Goal: Task Accomplishment & Management: Use online tool/utility

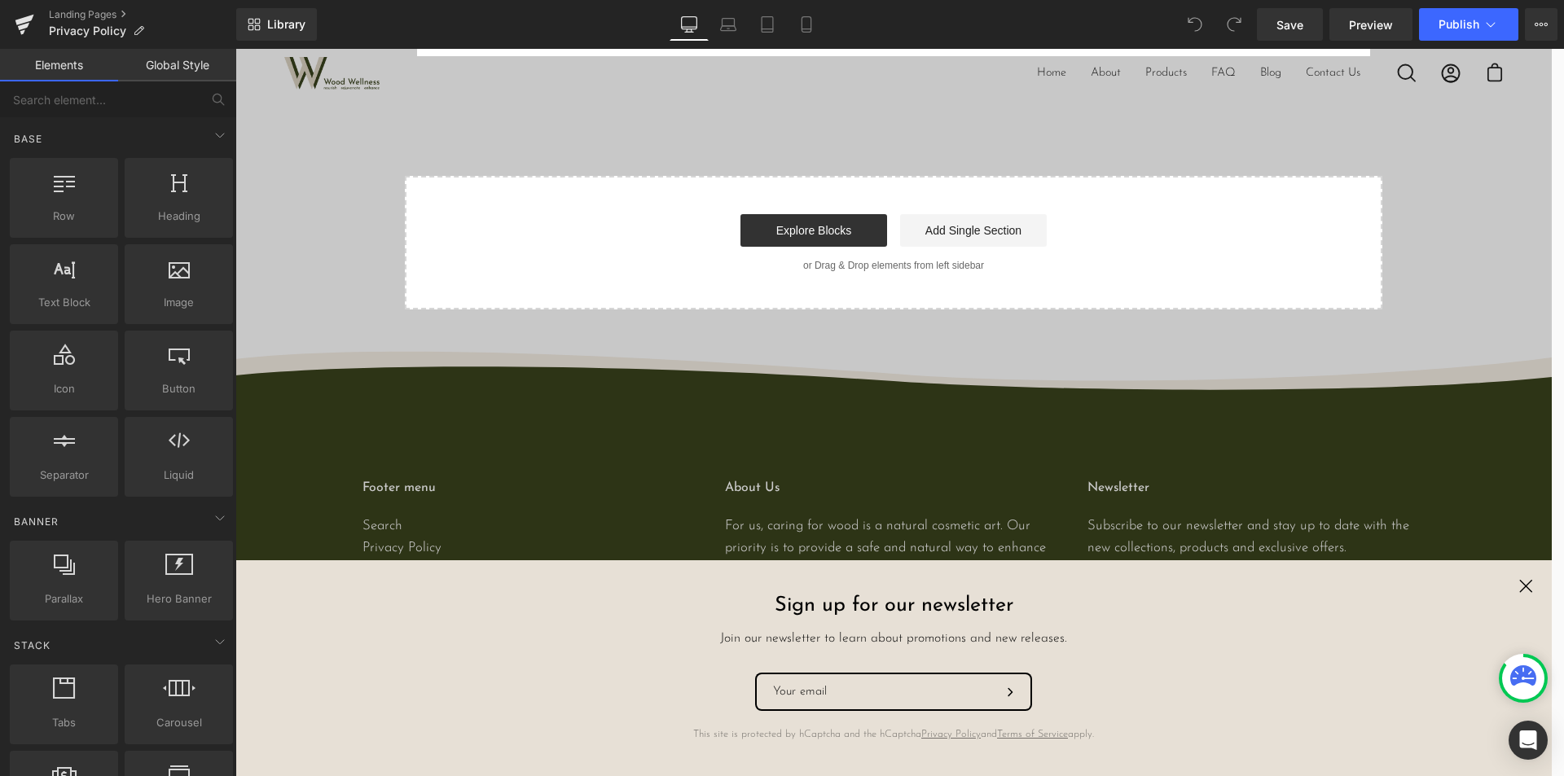
scroll to position [6260, 0]
click at [166, 66] on link "Global Style" at bounding box center [177, 65] width 118 height 33
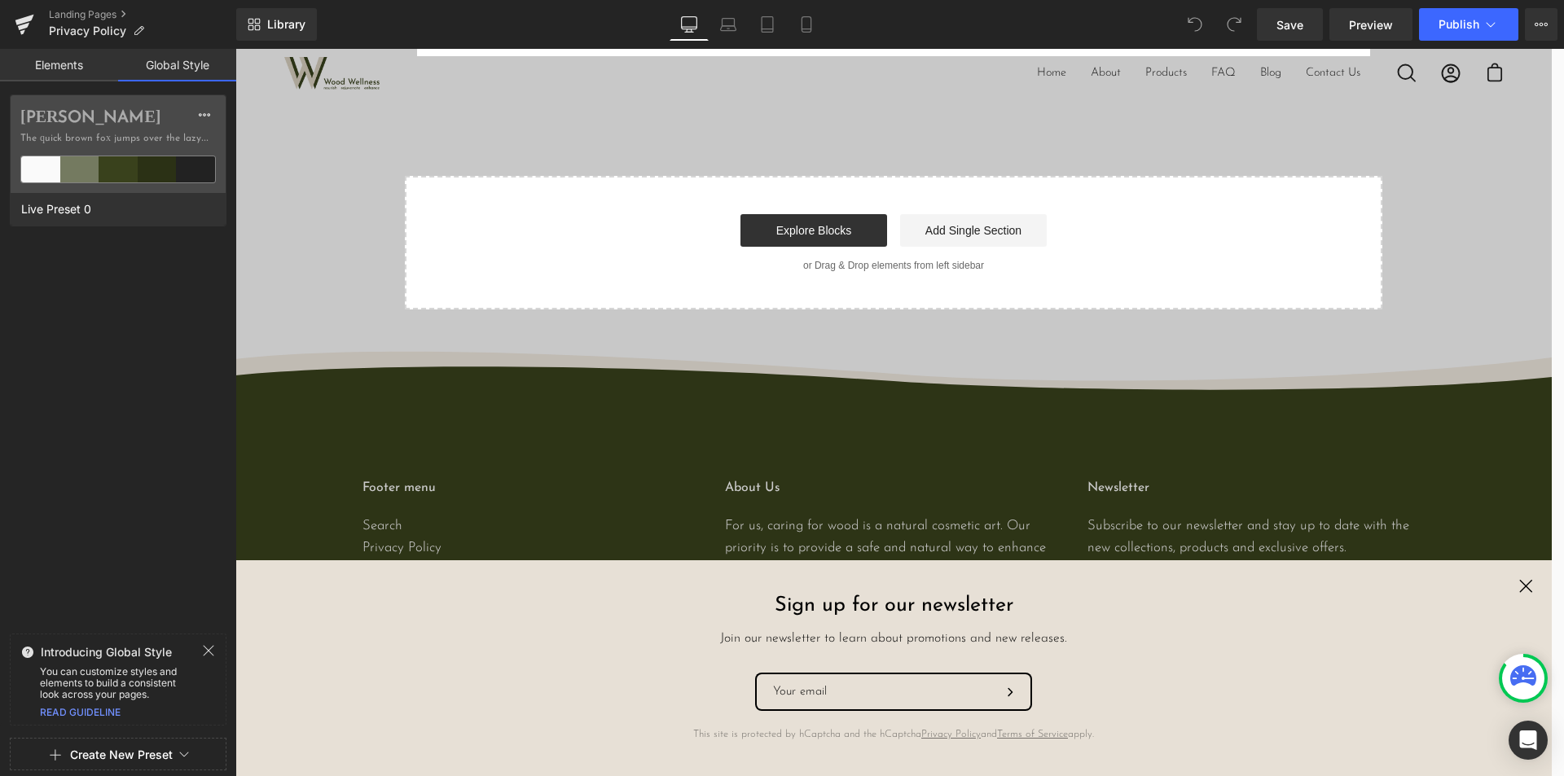
click at [59, 72] on link "Elements" at bounding box center [59, 65] width 118 height 33
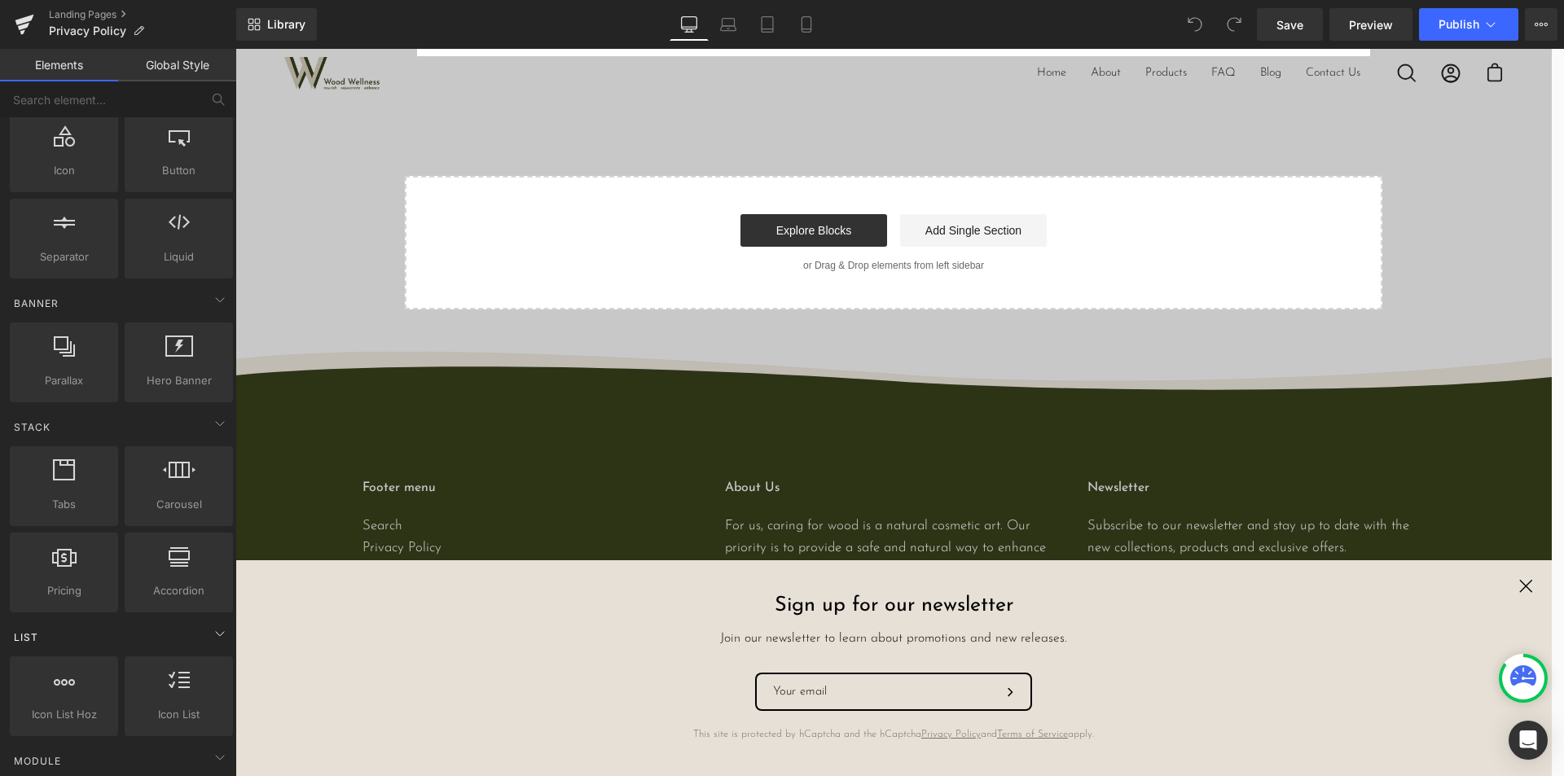
scroll to position [0, 0]
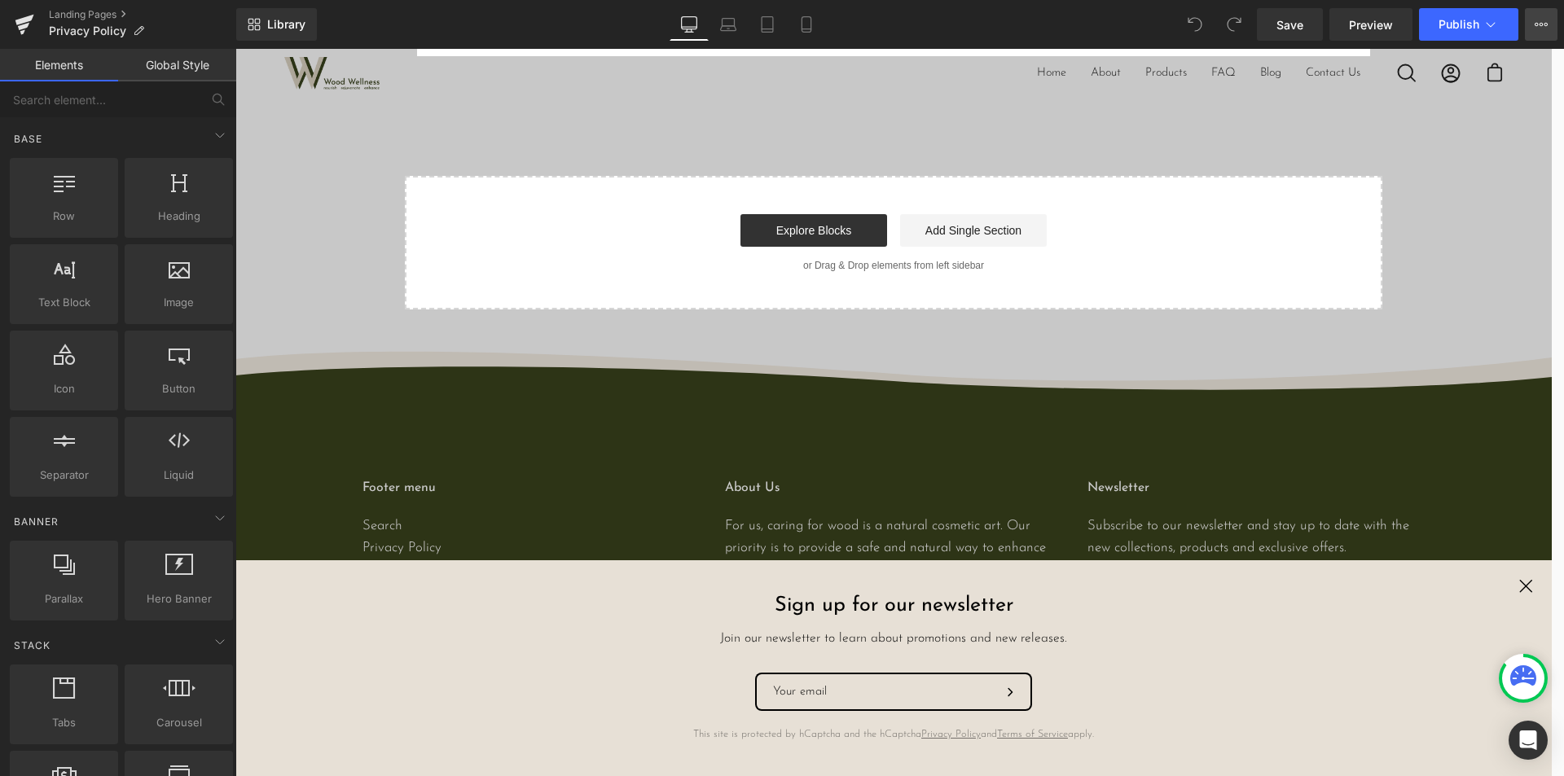
click at [1534, 24] on button "View Live Page View with current Template Save Template to Library Schedule Pub…" at bounding box center [1541, 24] width 33 height 33
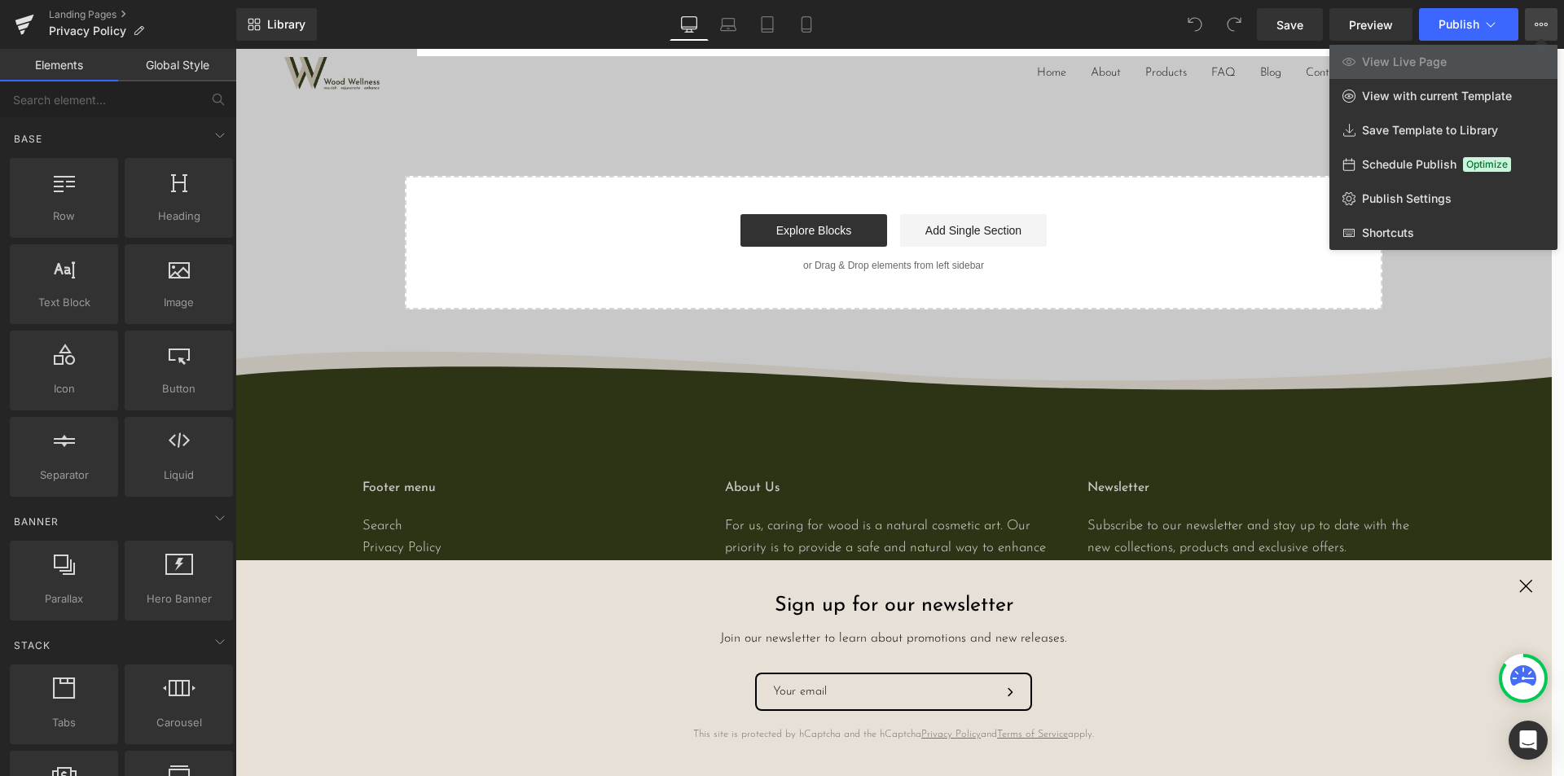
click at [1534, 24] on button "View Live Page View with current Template Save Template to Library Schedule Pub…" at bounding box center [1541, 24] width 33 height 33
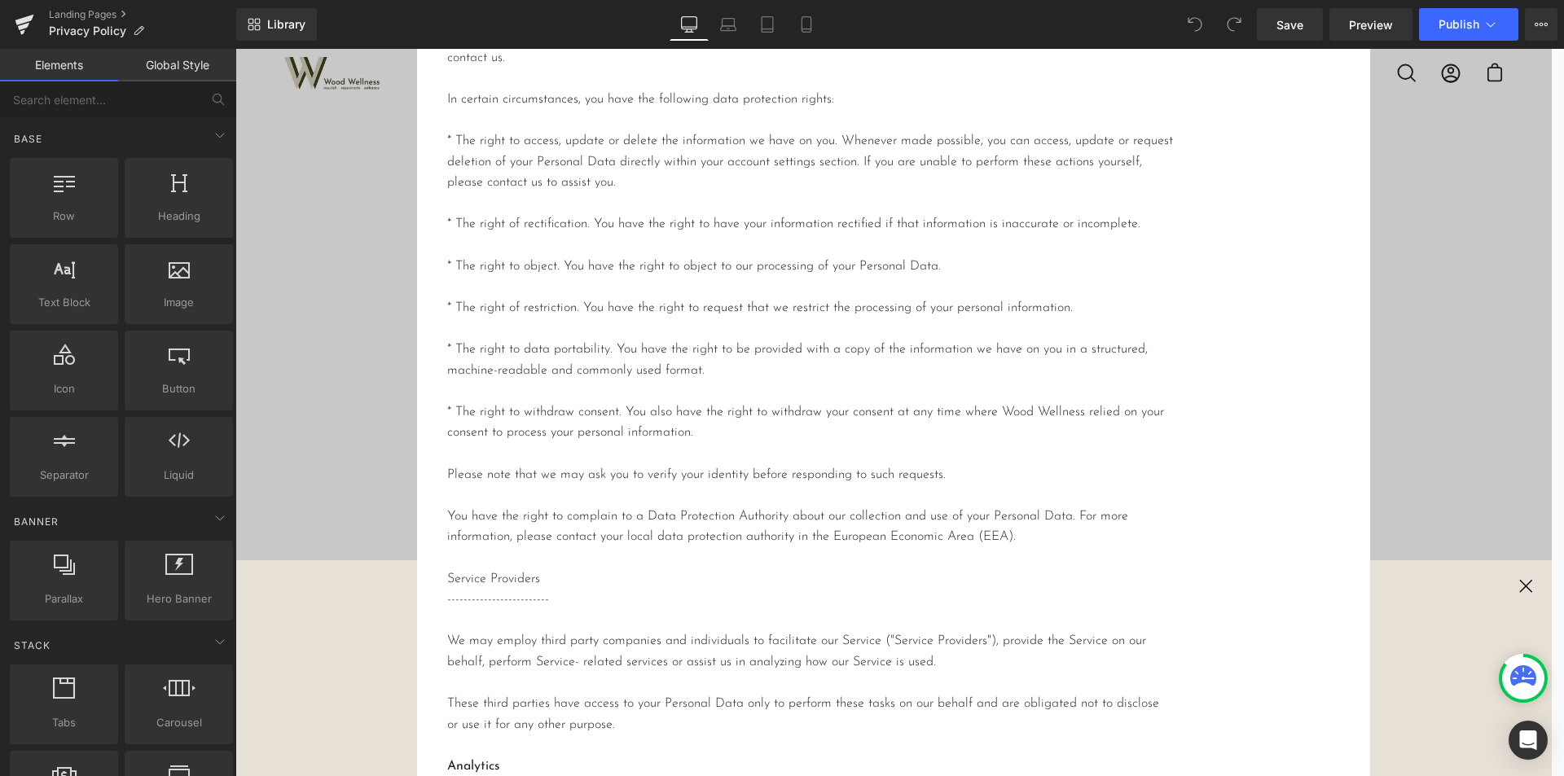
scroll to position [3898, 0]
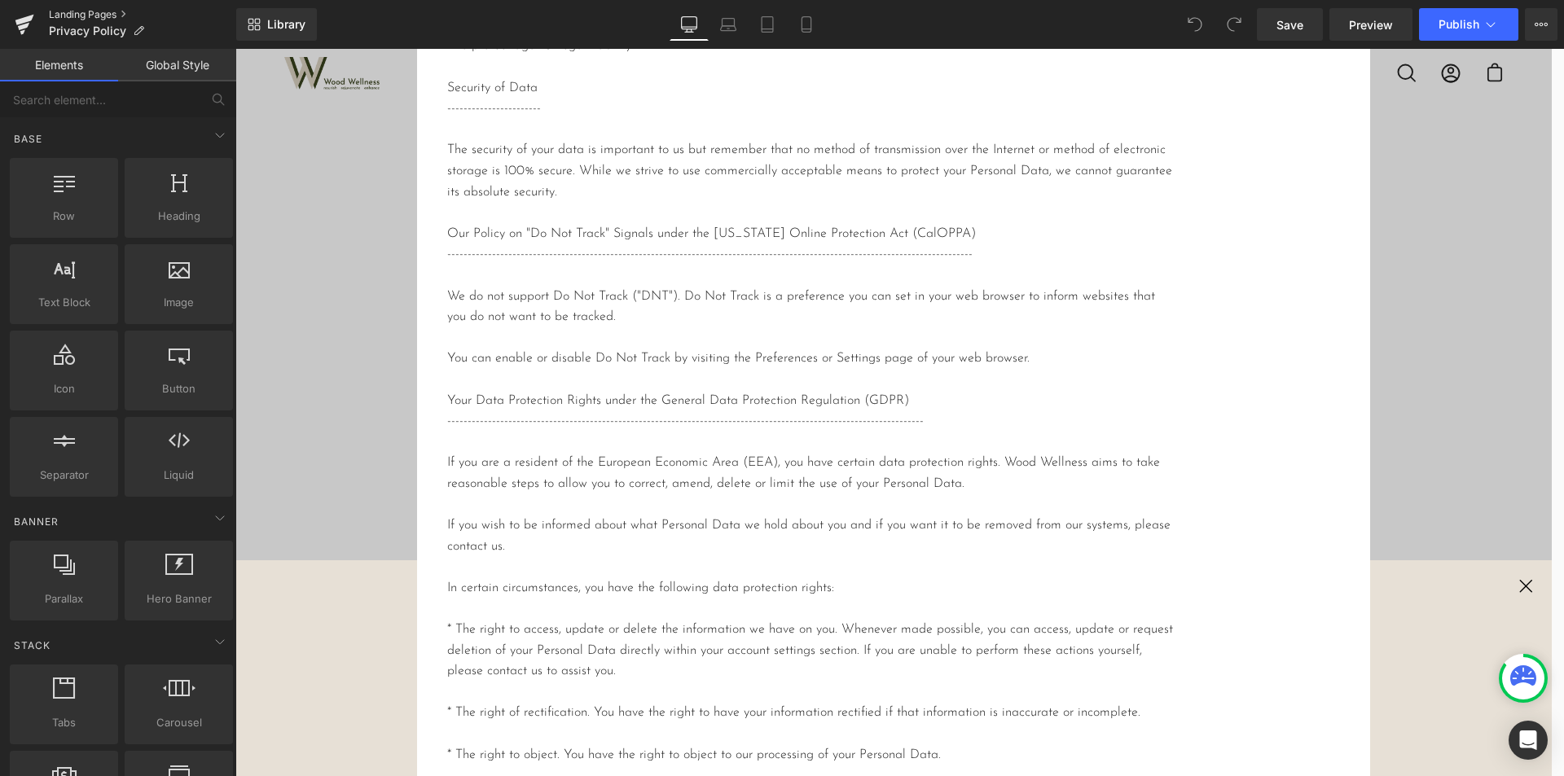
click at [102, 11] on link "Landing Pages" at bounding box center [142, 14] width 187 height 13
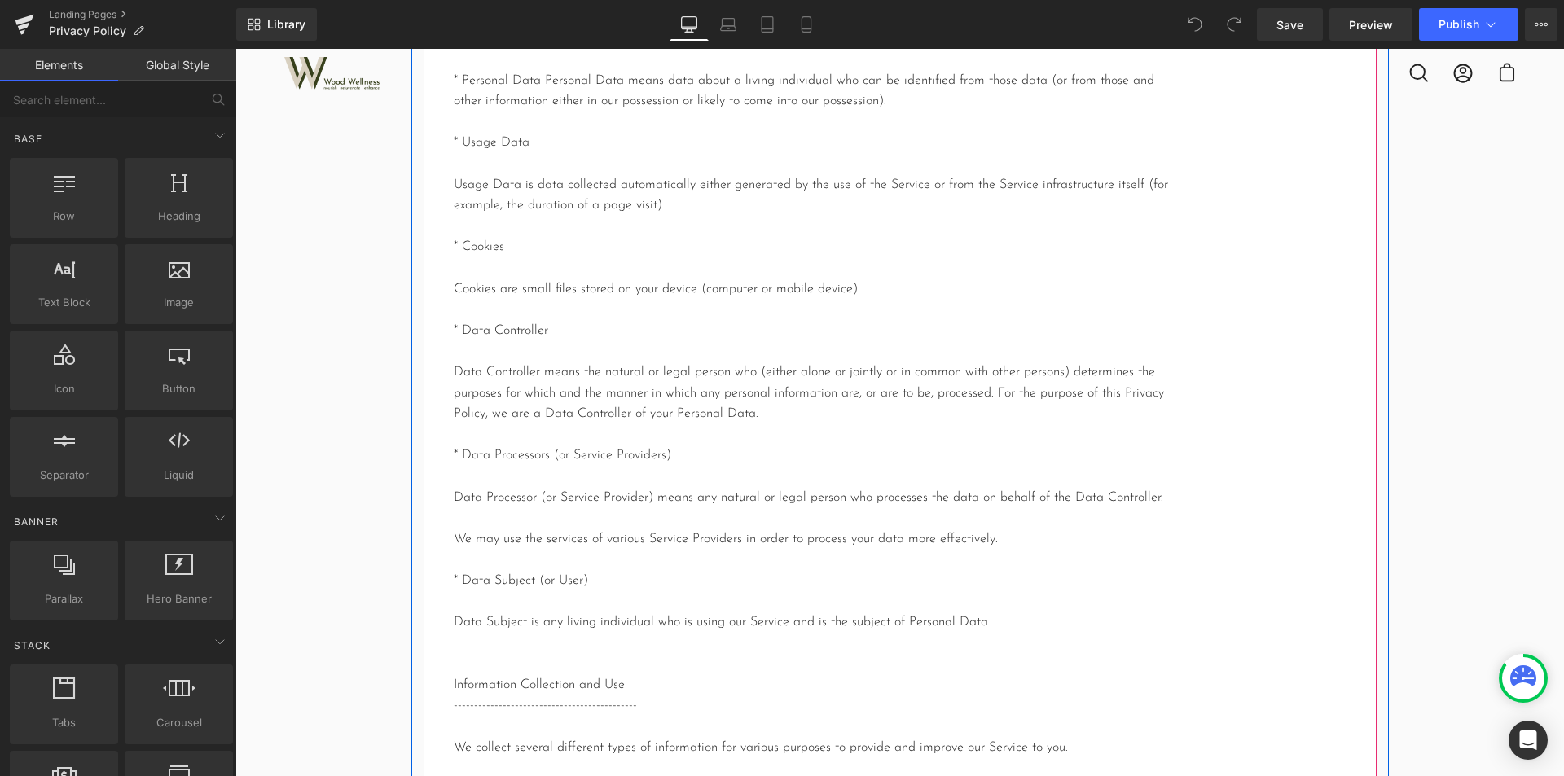
scroll to position [1059, 0]
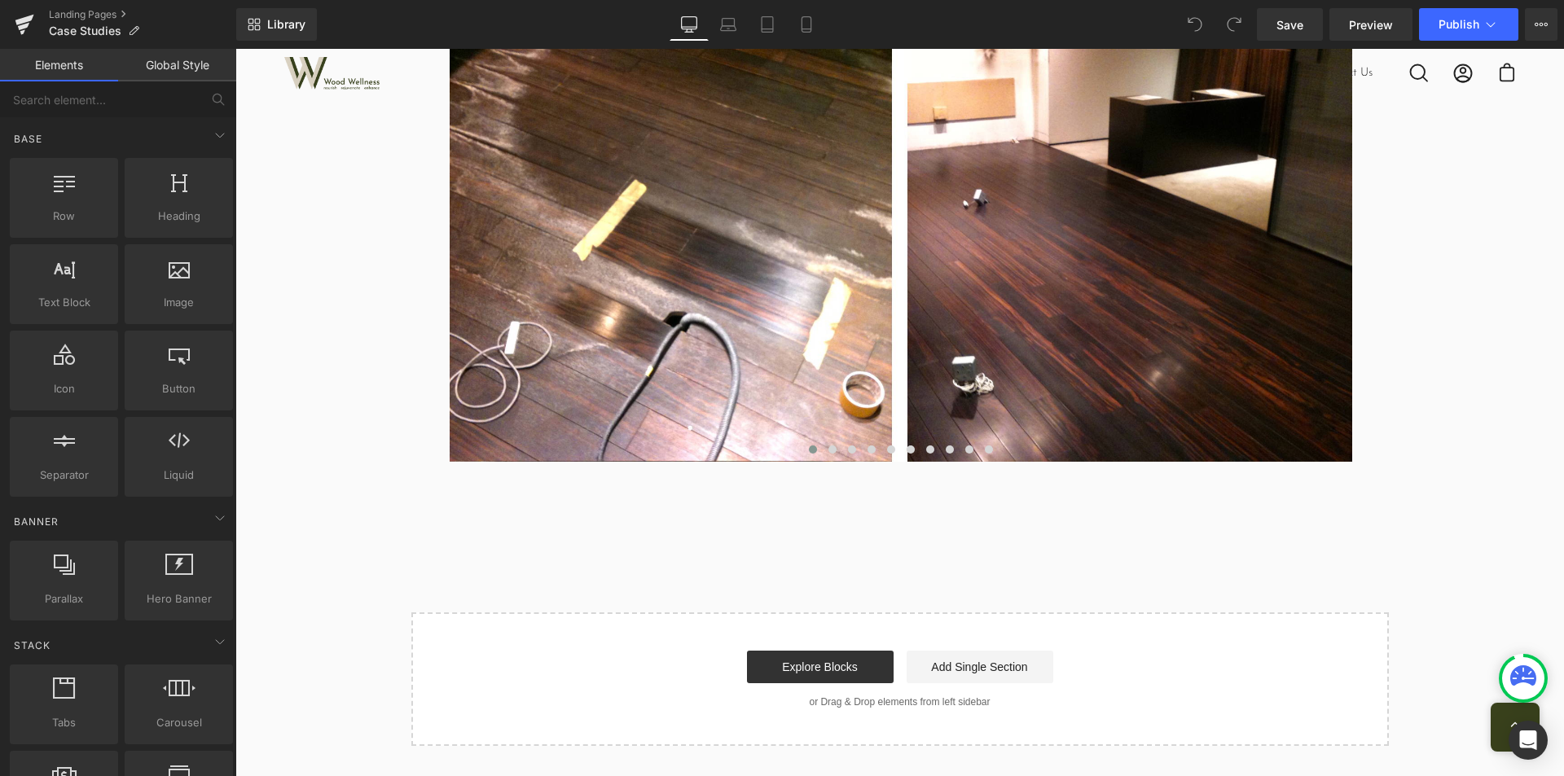
scroll to position [2932, 0]
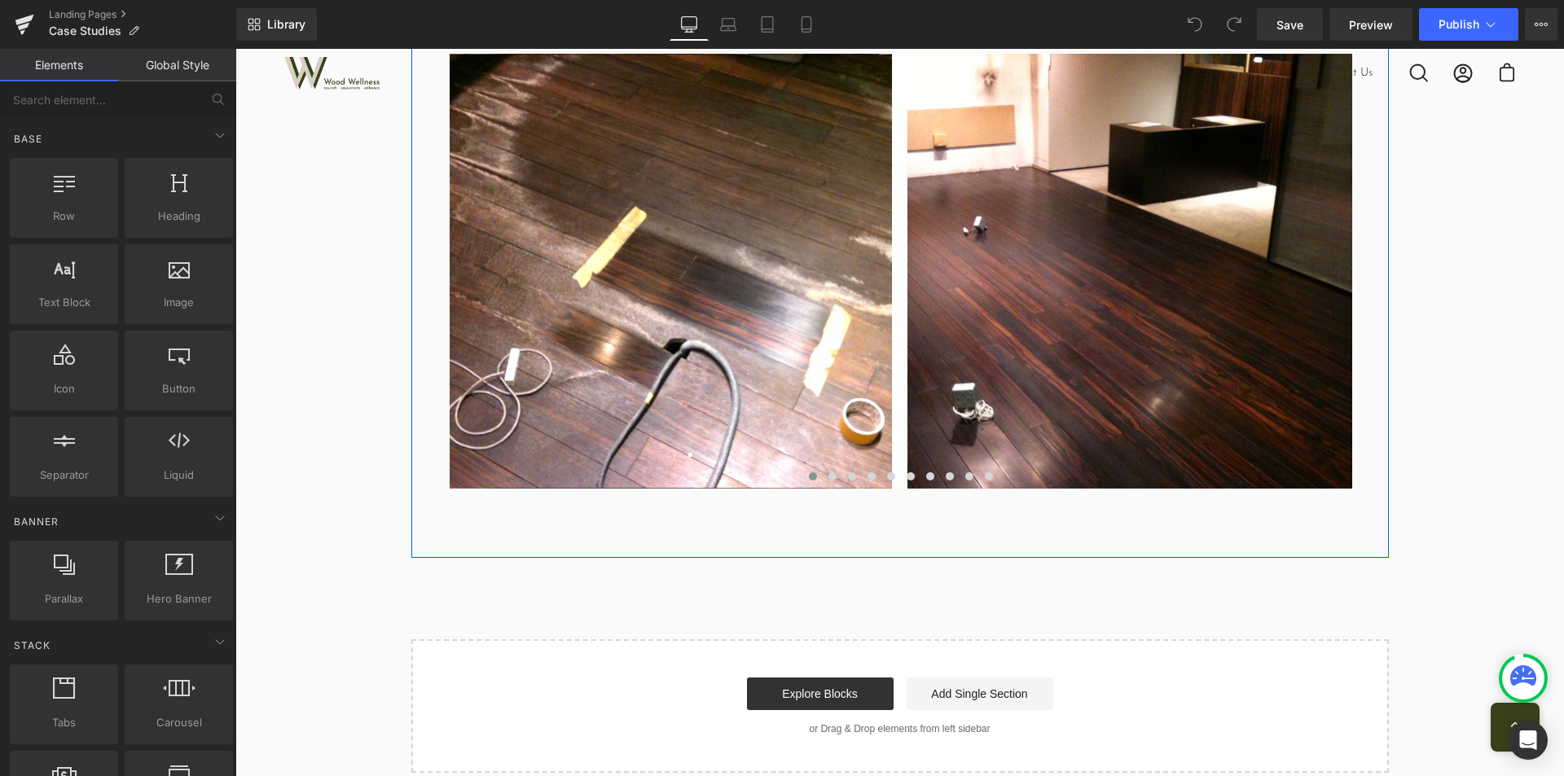
click at [843, 531] on div "Before & After Text Block Row Retail Shop in [GEOGRAPHIC_DATA] Text Block Chall…" at bounding box center [899, 158] width 977 height 797
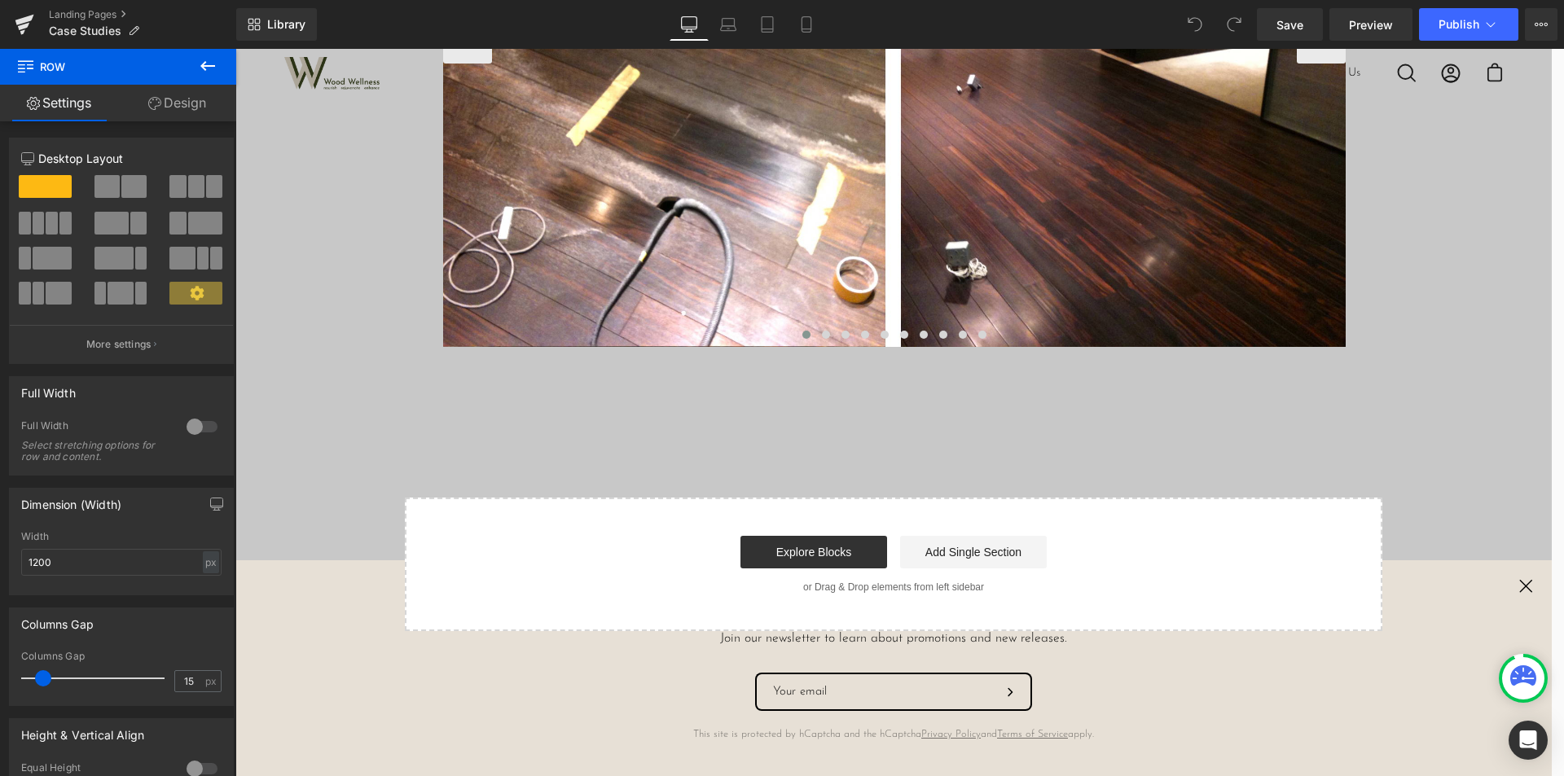
scroll to position [3069, 0]
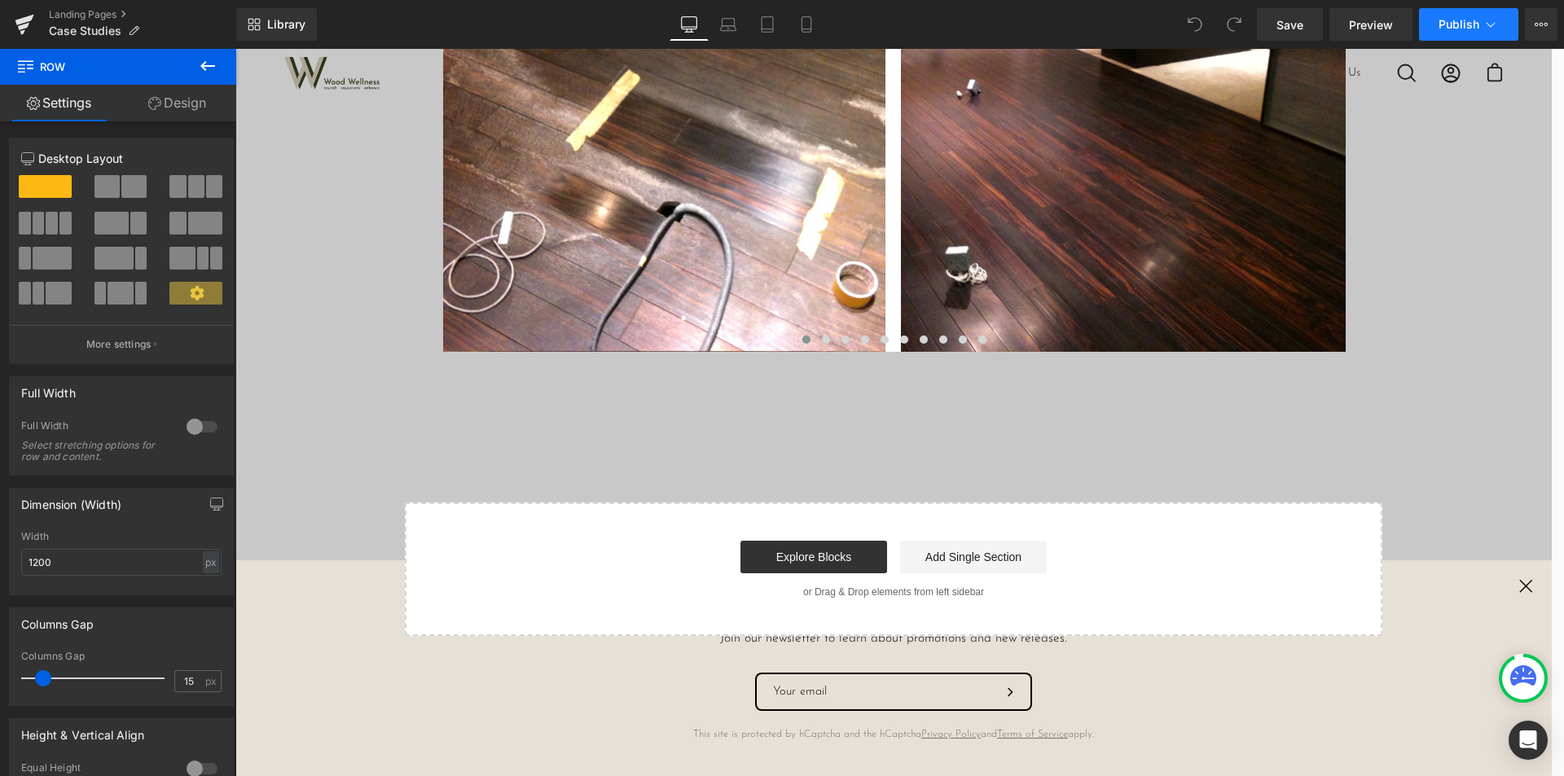
click at [1482, 23] on icon at bounding box center [1490, 24] width 16 height 16
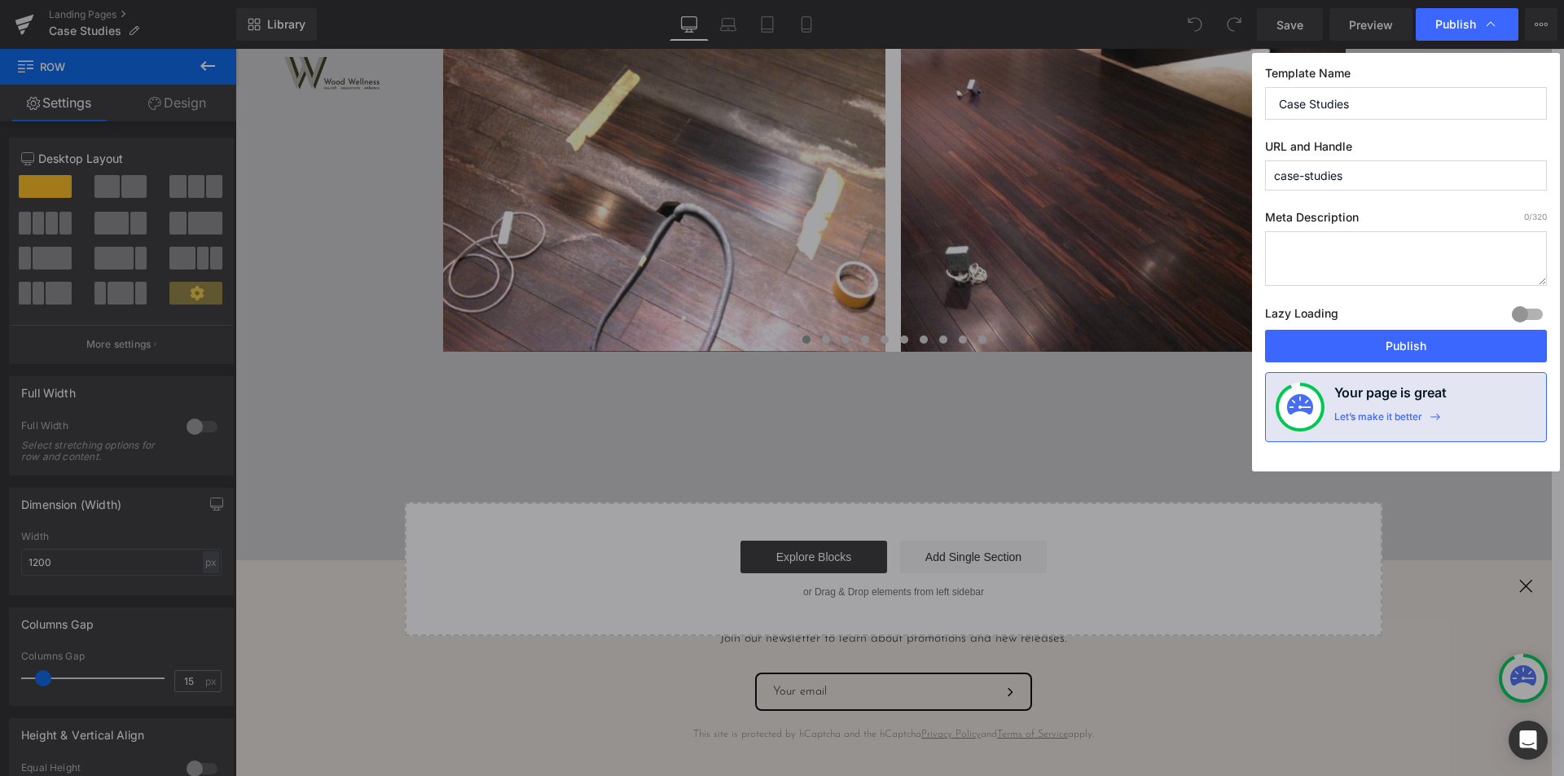
click at [1482, 23] on icon at bounding box center [1490, 24] width 16 height 16
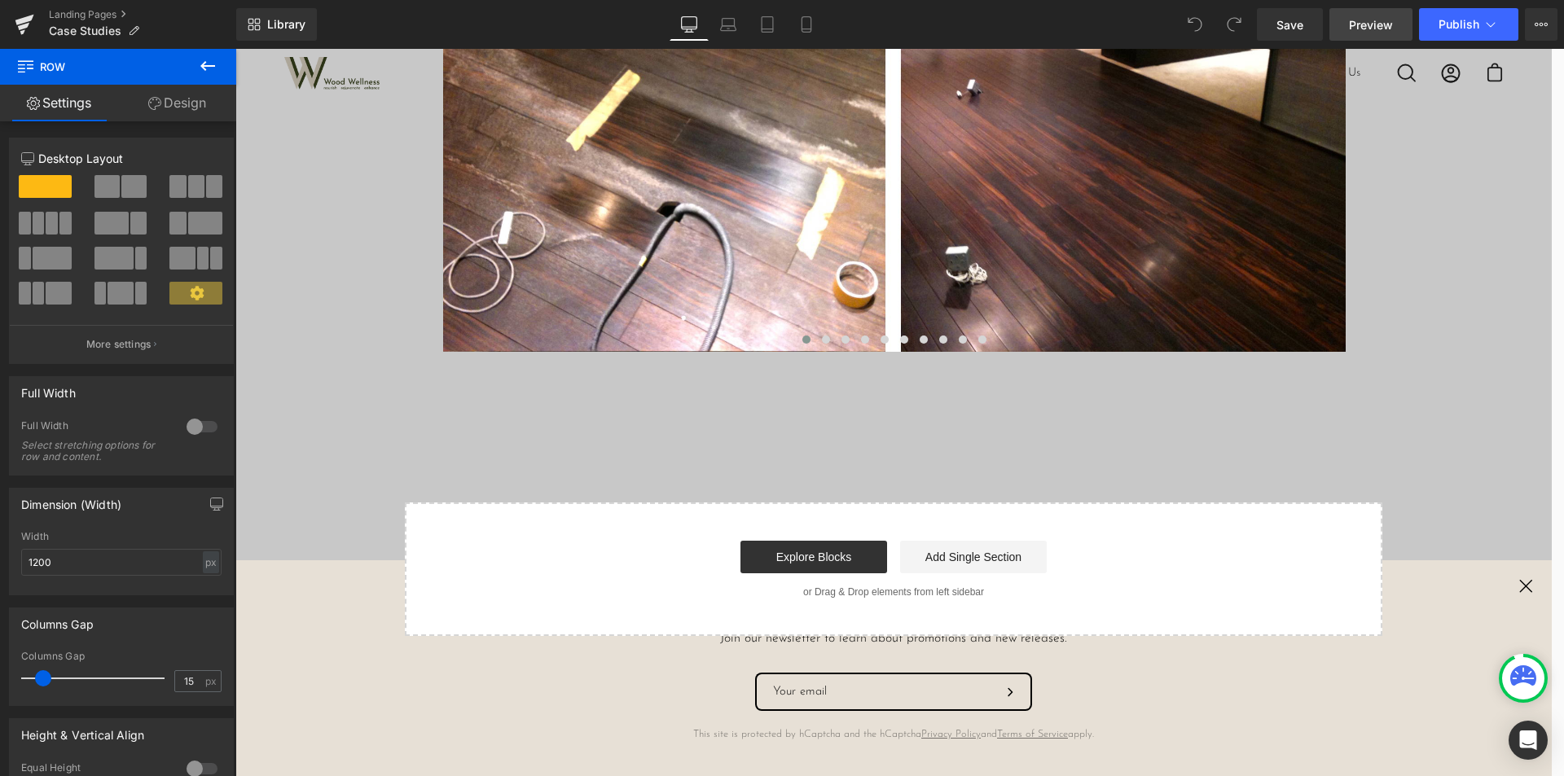
click at [1388, 21] on span "Preview" at bounding box center [1371, 24] width 44 height 17
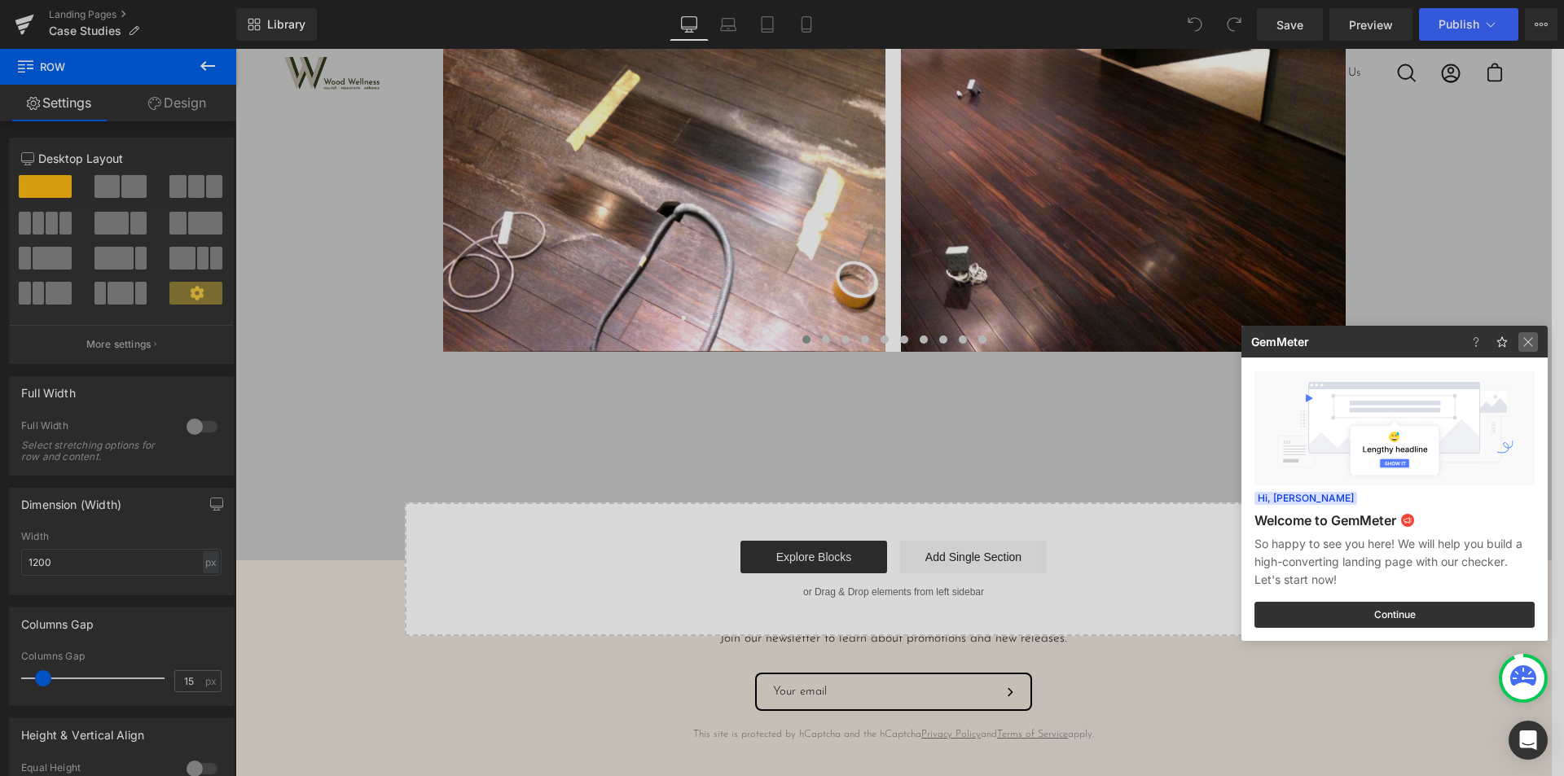
click at [1533, 345] on img at bounding box center [1528, 342] width 20 height 20
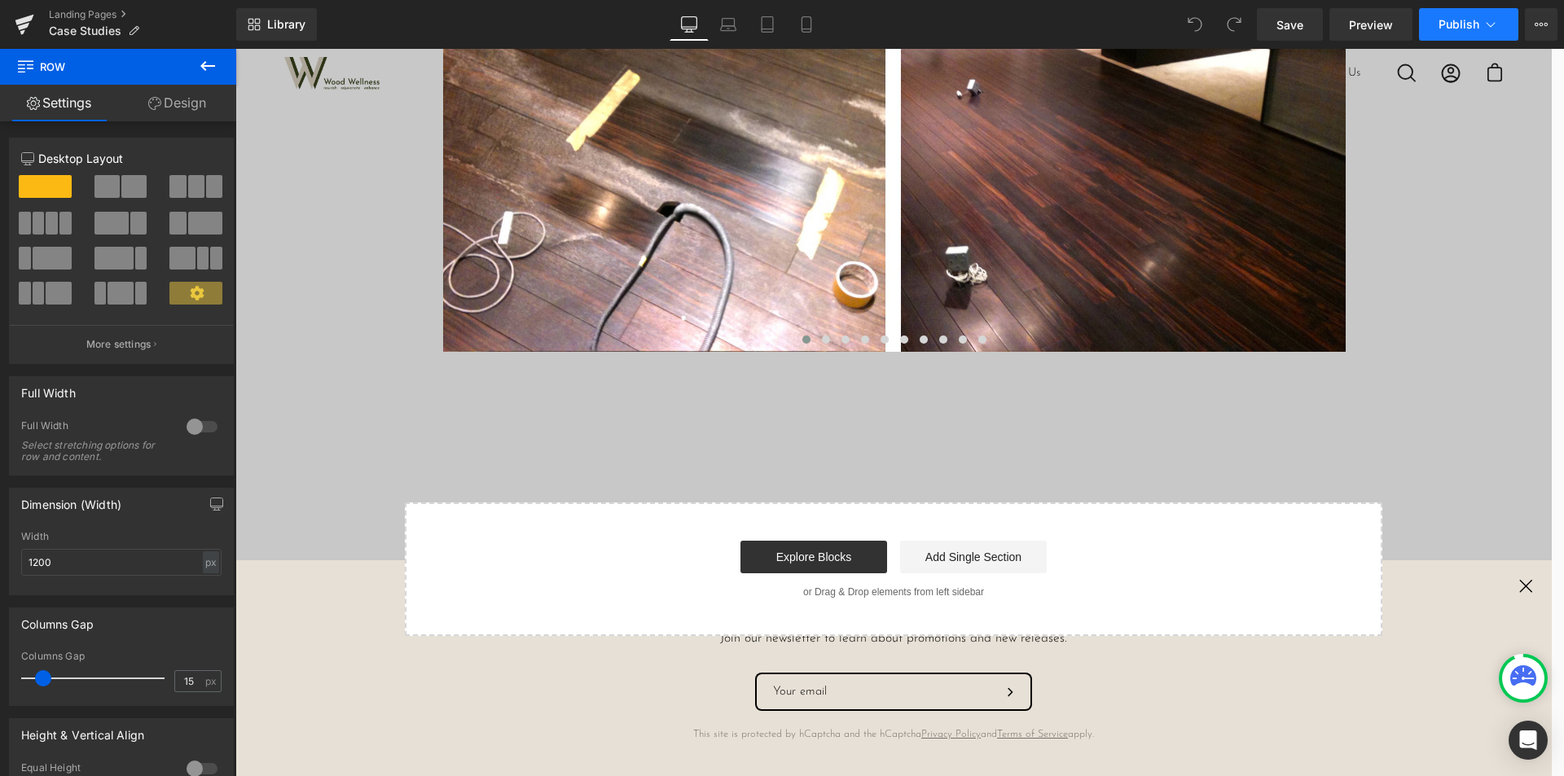
click at [1455, 22] on span "Publish" at bounding box center [1458, 24] width 41 height 13
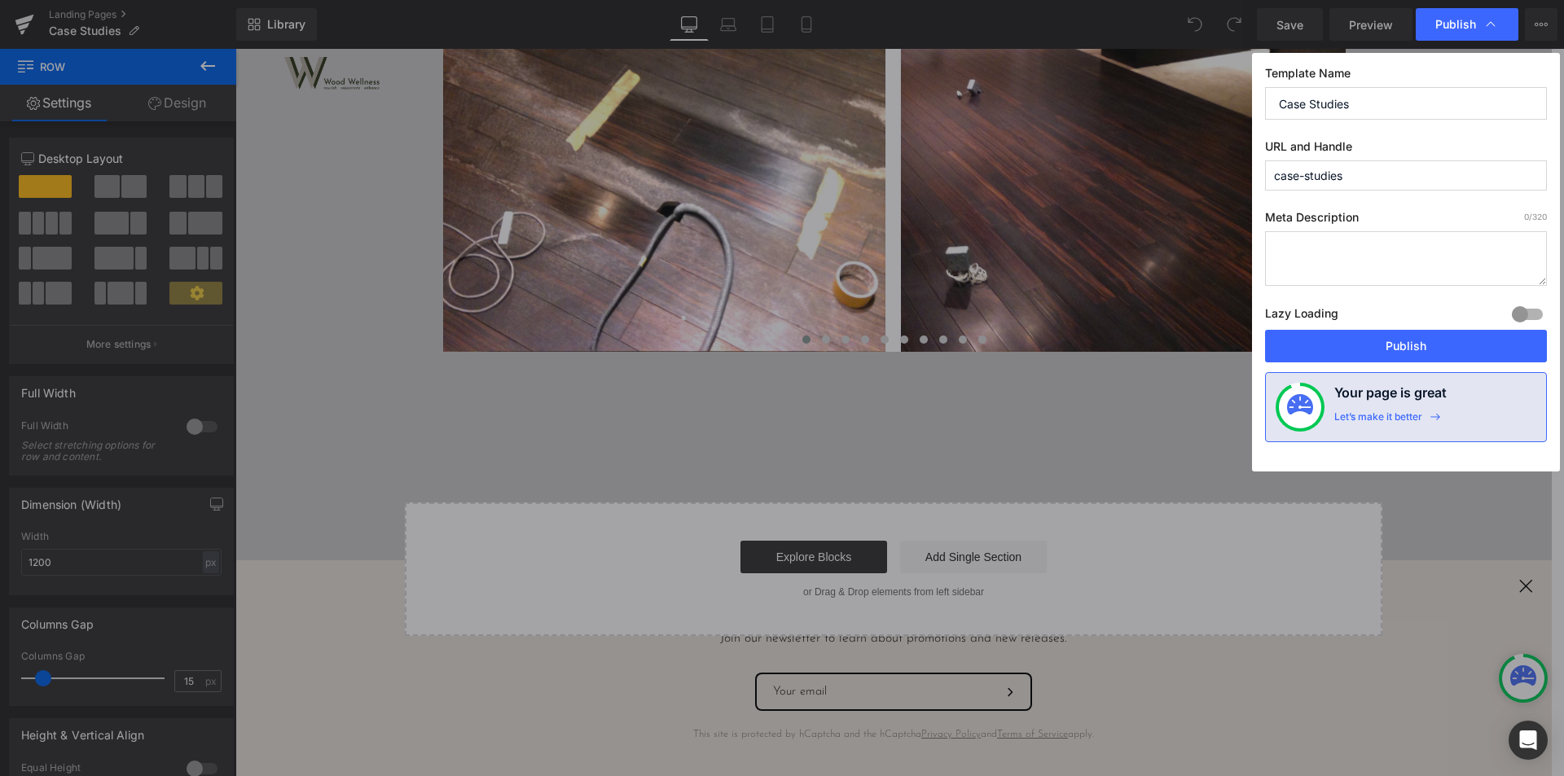
click at [1455, 22] on span "Publish" at bounding box center [1455, 24] width 41 height 15
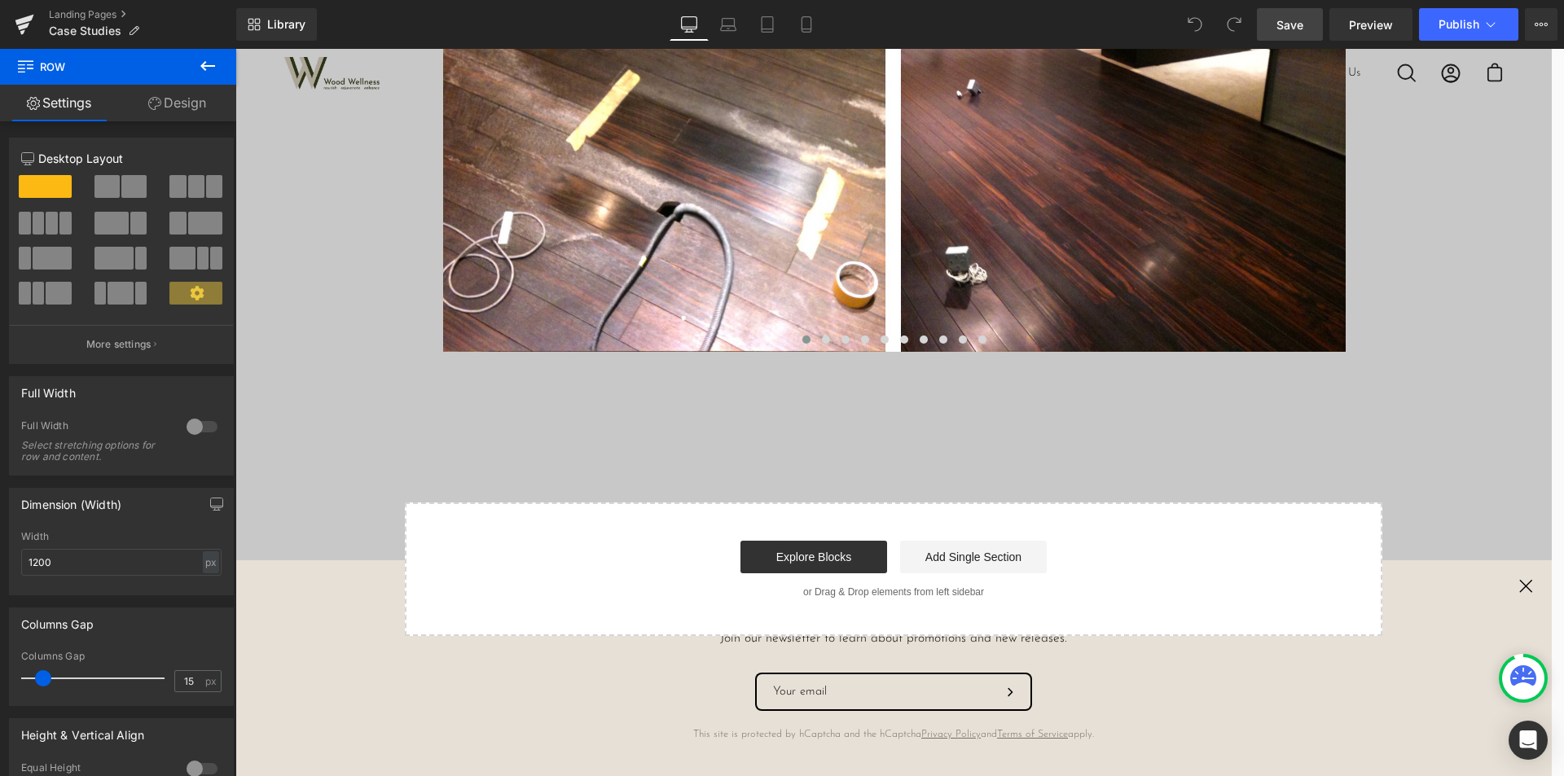
click at [1297, 36] on link "Save" at bounding box center [1290, 24] width 66 height 33
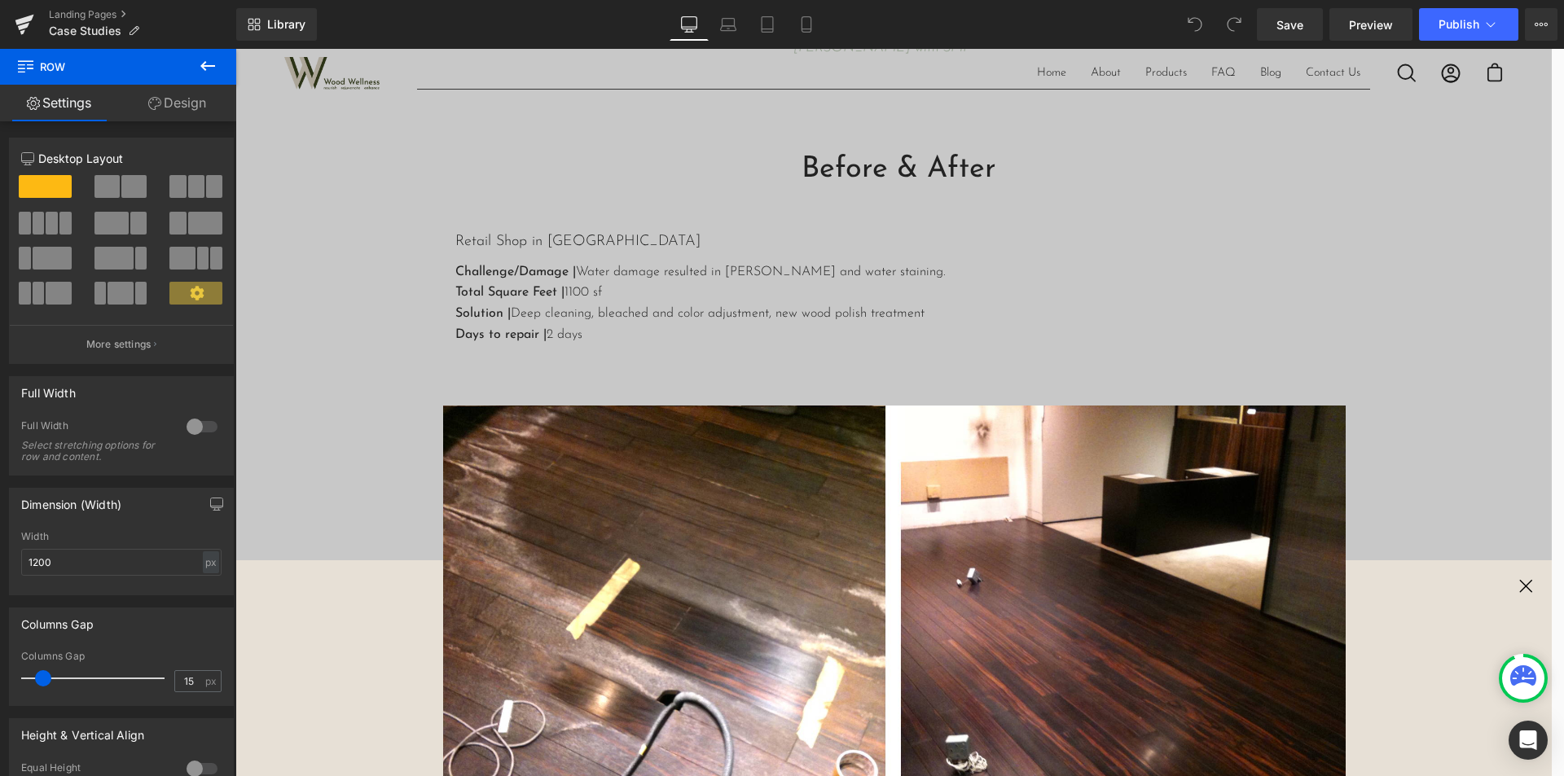
scroll to position [2091, 0]
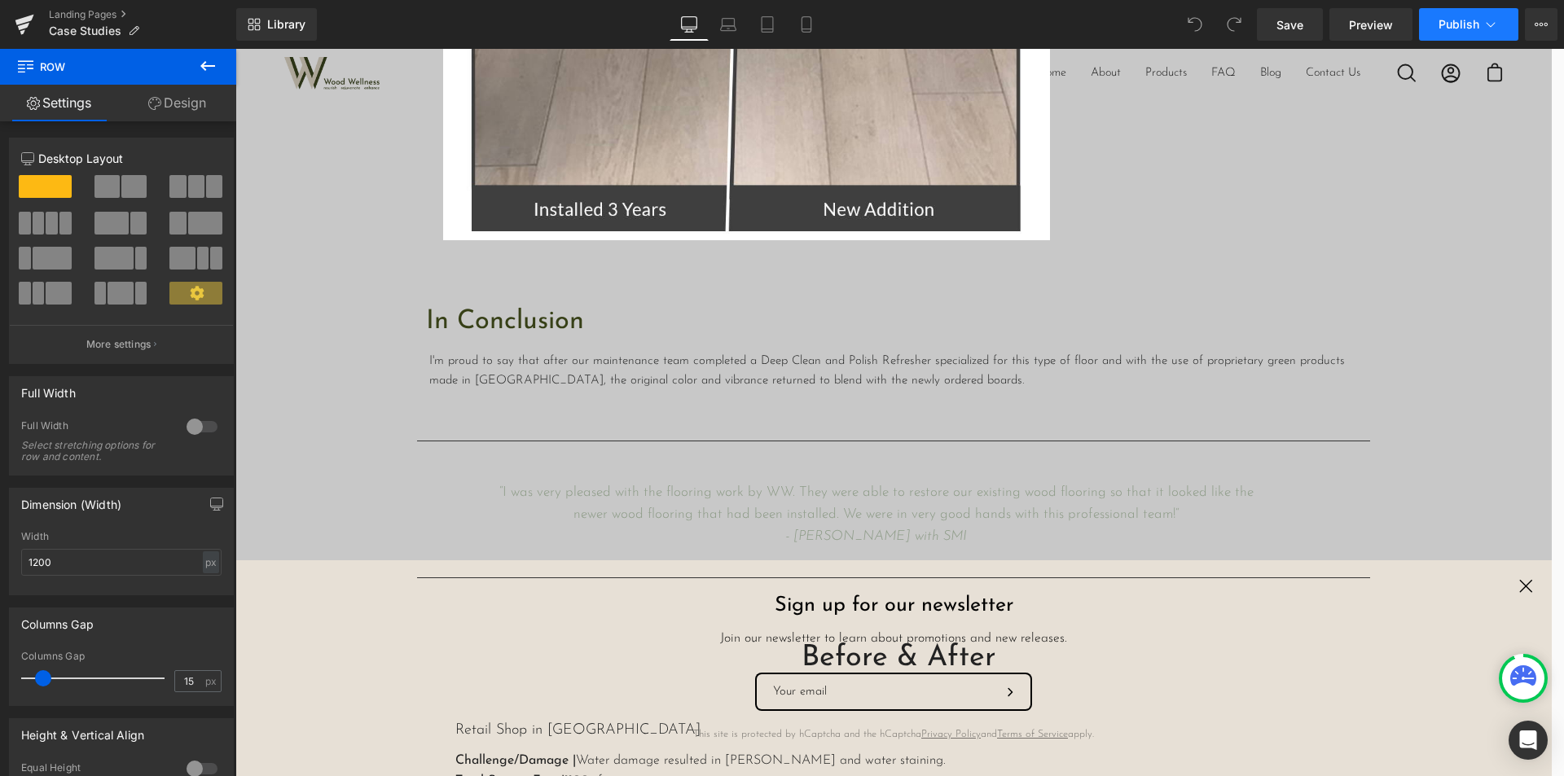
click at [1490, 17] on icon at bounding box center [1490, 24] width 16 height 16
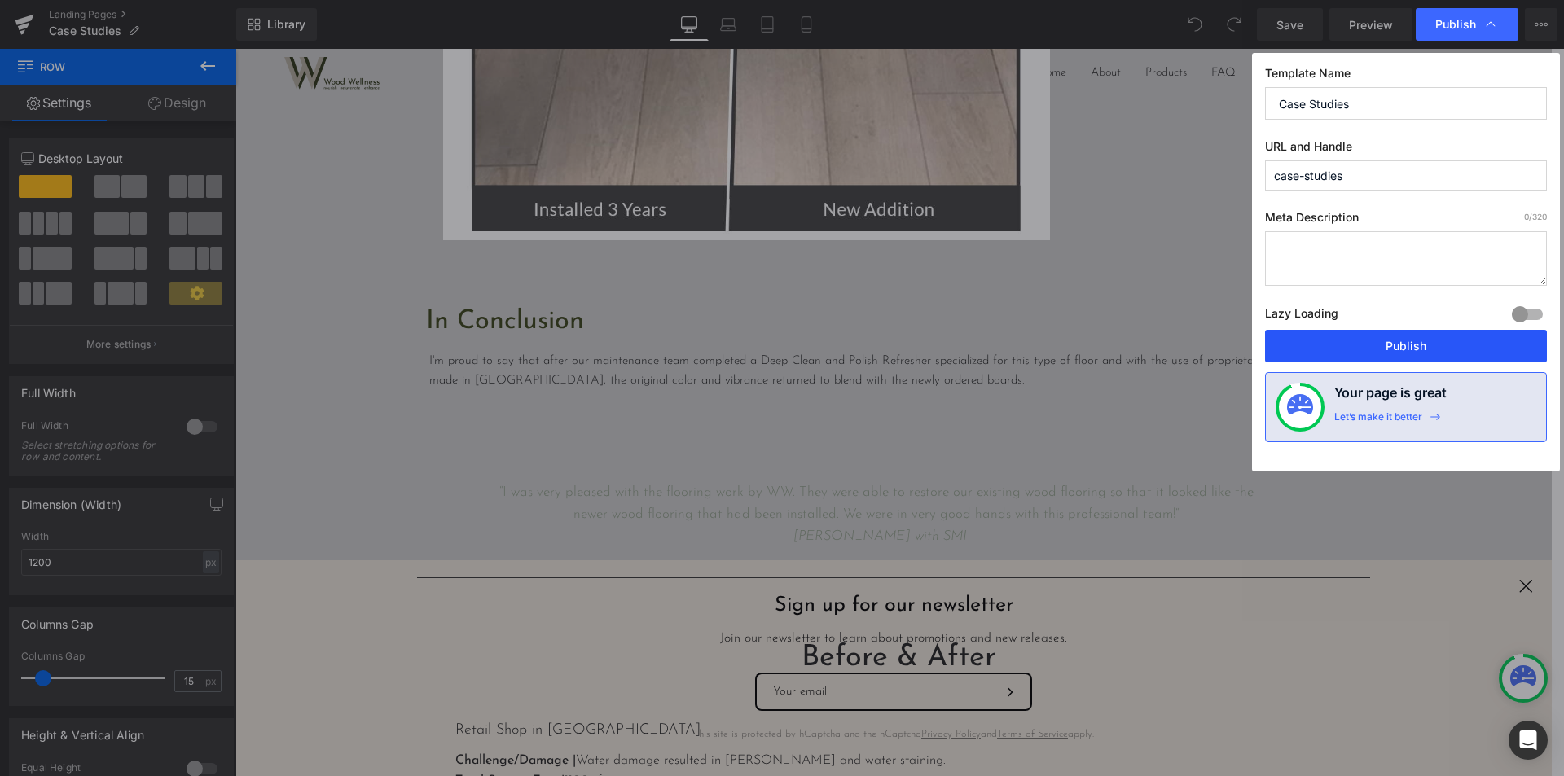
drag, startPoint x: 1406, startPoint y: 356, endPoint x: 1292, endPoint y: 298, distance: 127.8
click at [1406, 356] on button "Publish" at bounding box center [1406, 346] width 282 height 33
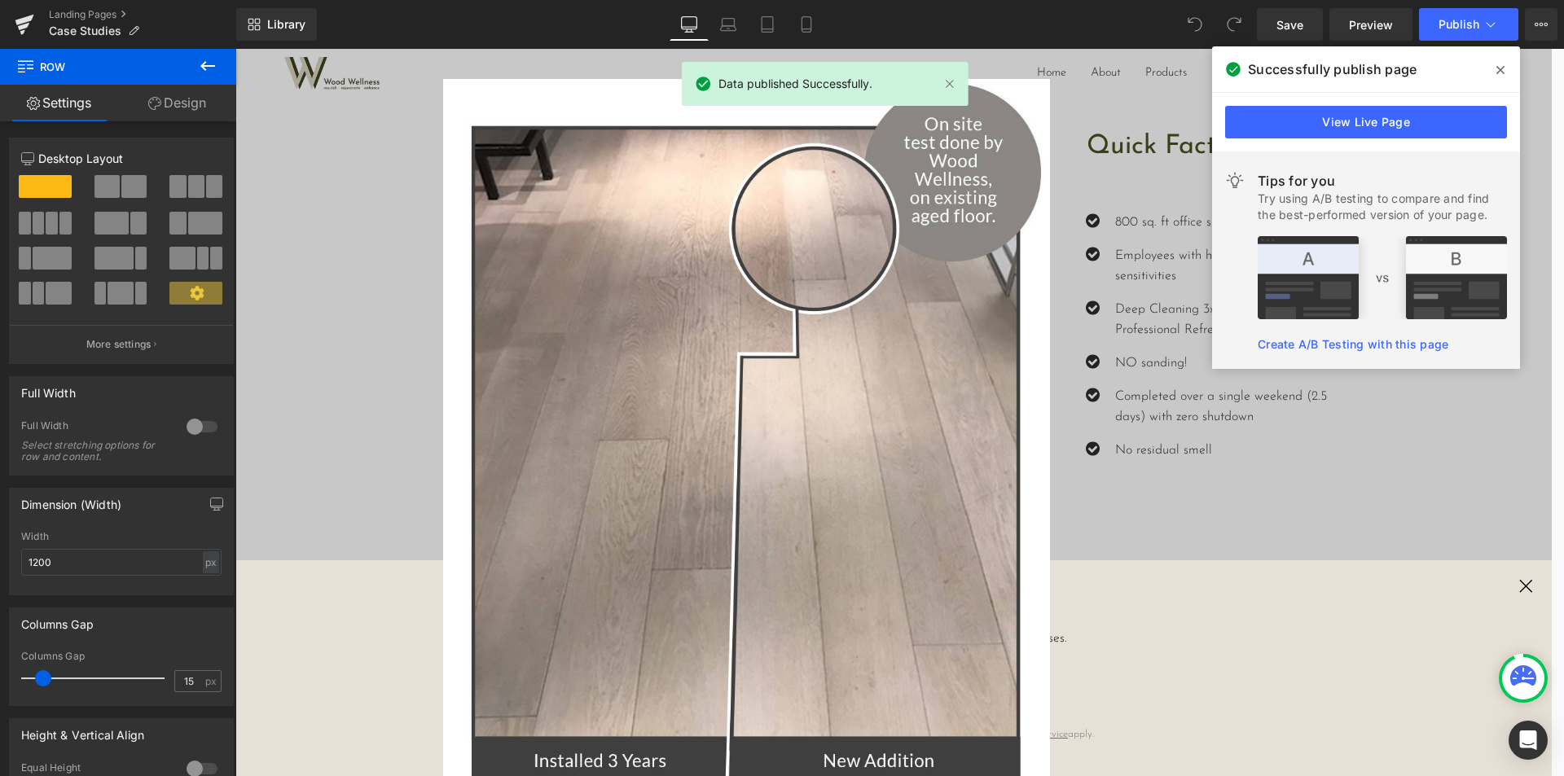
scroll to position [1547, 0]
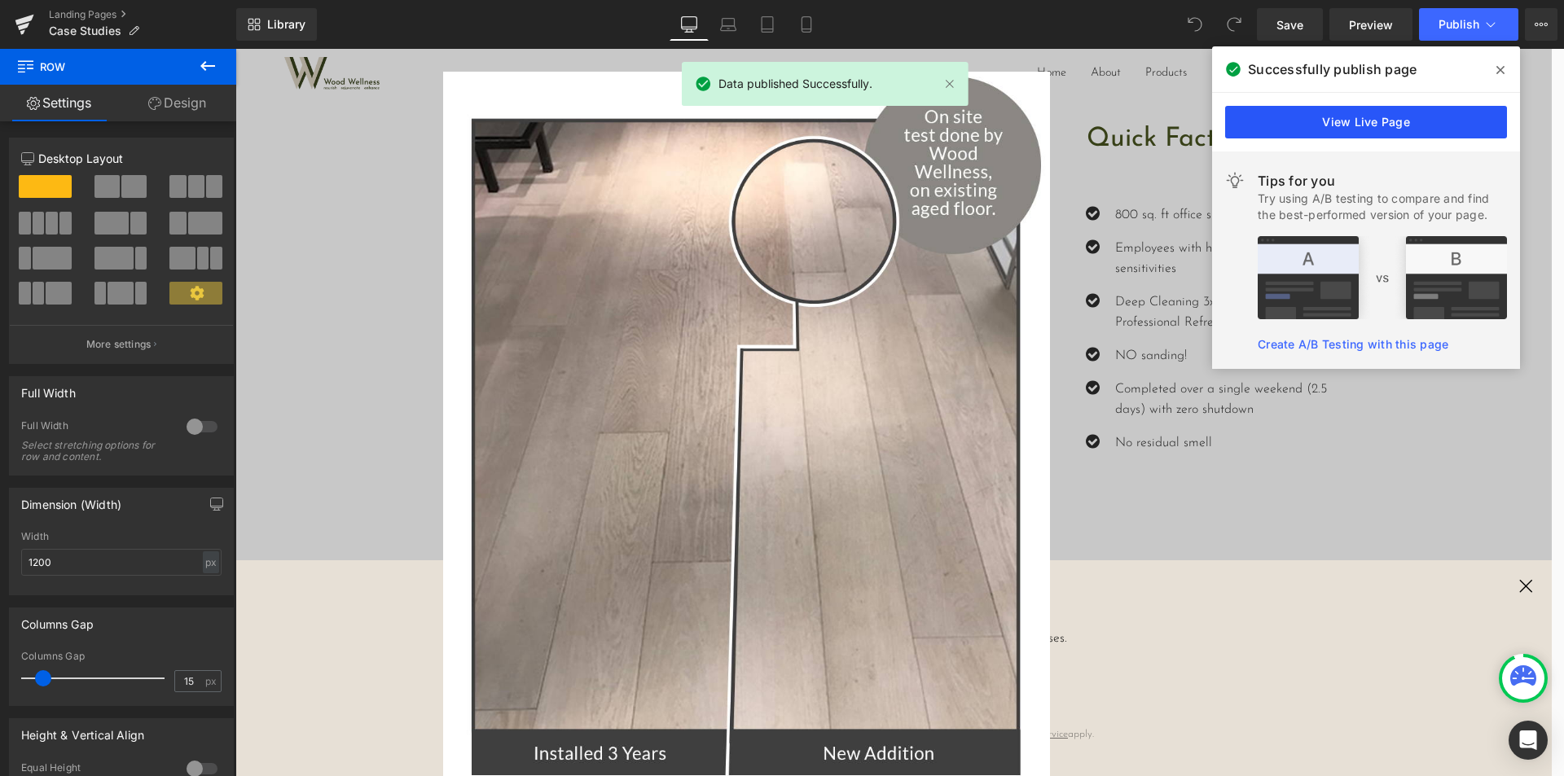
click at [1397, 121] on link "View Live Page" at bounding box center [1366, 122] width 282 height 33
